Goal: Information Seeking & Learning: Understand process/instructions

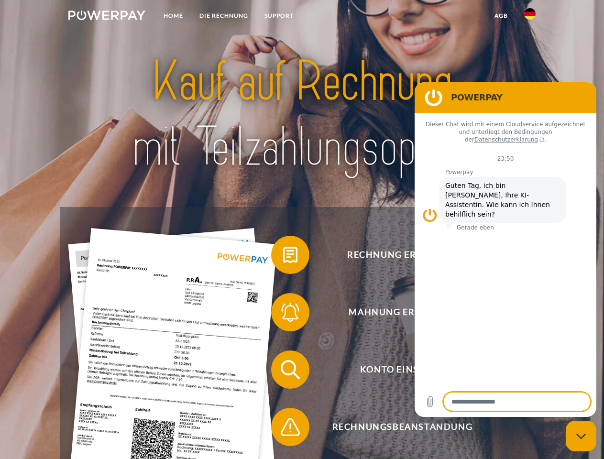
click at [107, 17] on img at bounding box center [106, 16] width 77 height 10
click at [530, 17] on img at bounding box center [529, 13] width 11 height 11
click at [501, 16] on link "agb" at bounding box center [501, 15] width 30 height 17
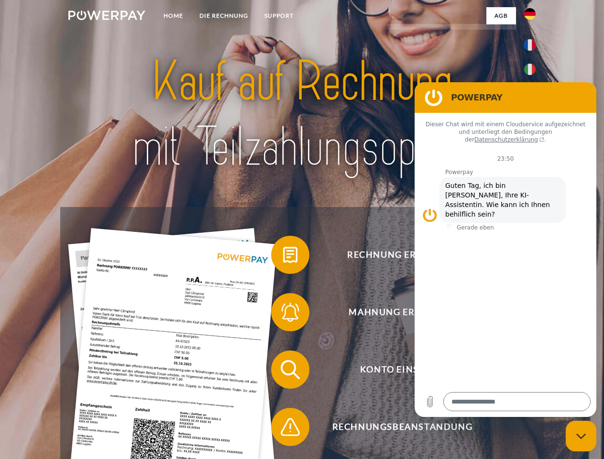
click at [283, 257] on span at bounding box center [276, 255] width 48 height 48
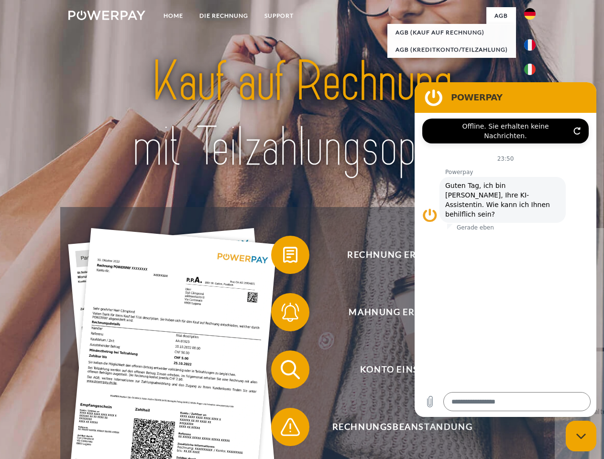
click at [283, 314] on span at bounding box center [276, 312] width 48 height 48
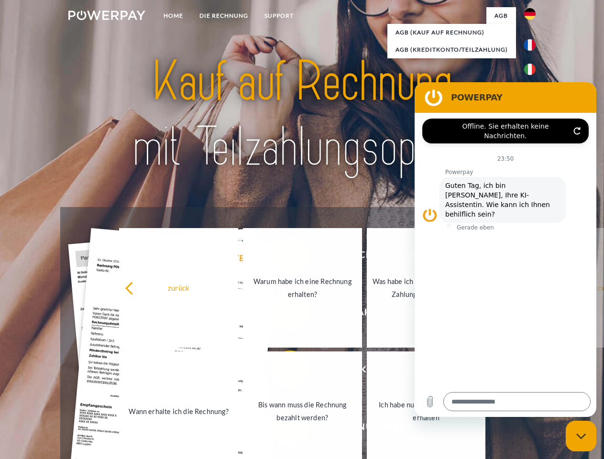
click at [283, 372] on link "Bis wann muss die Rechnung bezahlt werden?" at bounding box center [302, 411] width 119 height 120
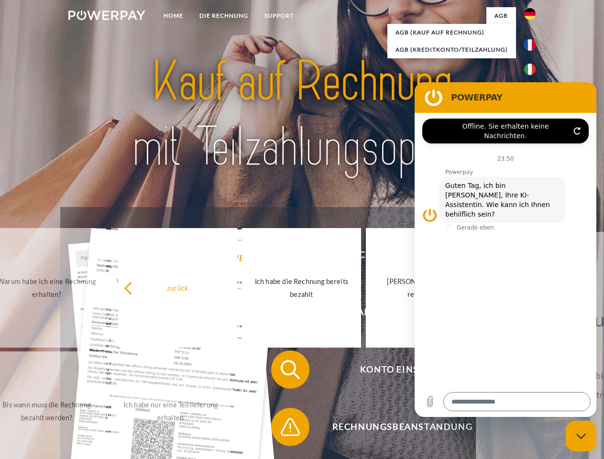
click at [283, 429] on span at bounding box center [276, 427] width 48 height 48
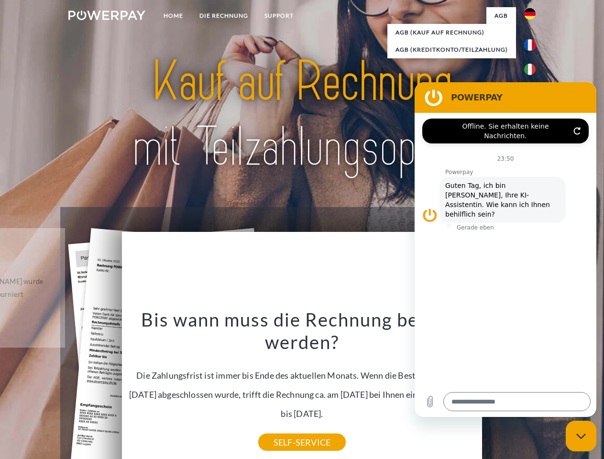
click at [581, 436] on icon "Messaging-Fenster schließen" at bounding box center [581, 436] width 10 height 6
type textarea "*"
